Goal: Task Accomplishment & Management: Complete application form

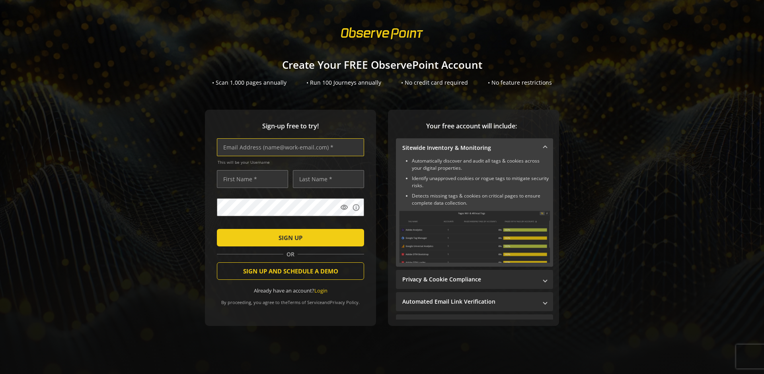
click at [288, 147] on input "text" at bounding box center [290, 147] width 147 height 18
type input "[EMAIL_ADDRESS][DOMAIN_NAME]"
click at [250, 179] on input "text" at bounding box center [252, 179] width 71 height 18
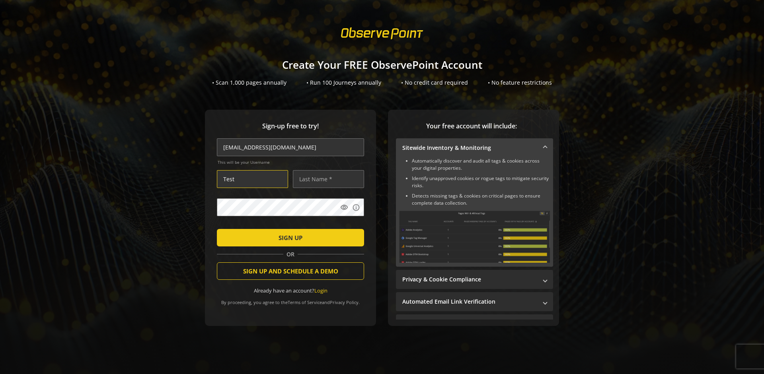
type input "Test"
click at [326, 179] on input "text" at bounding box center [328, 179] width 71 height 18
type input "Test"
click at [288, 237] on span "SIGN UP" at bounding box center [290, 238] width 24 height 14
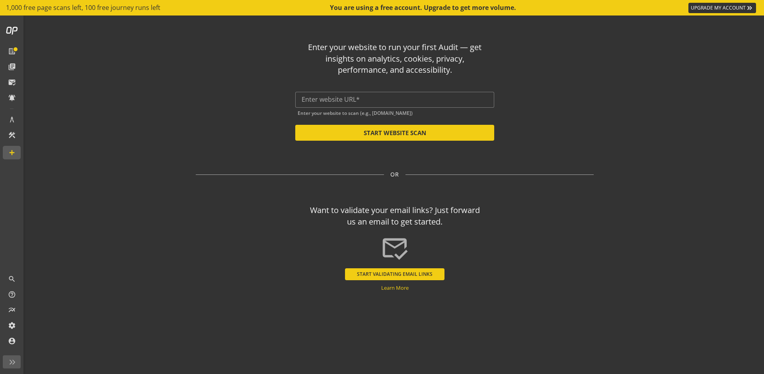
click at [395, 274] on button "START VALIDATING EMAIL LINKS" at bounding box center [394, 275] width 99 height 12
